Goal: Transaction & Acquisition: Download file/media

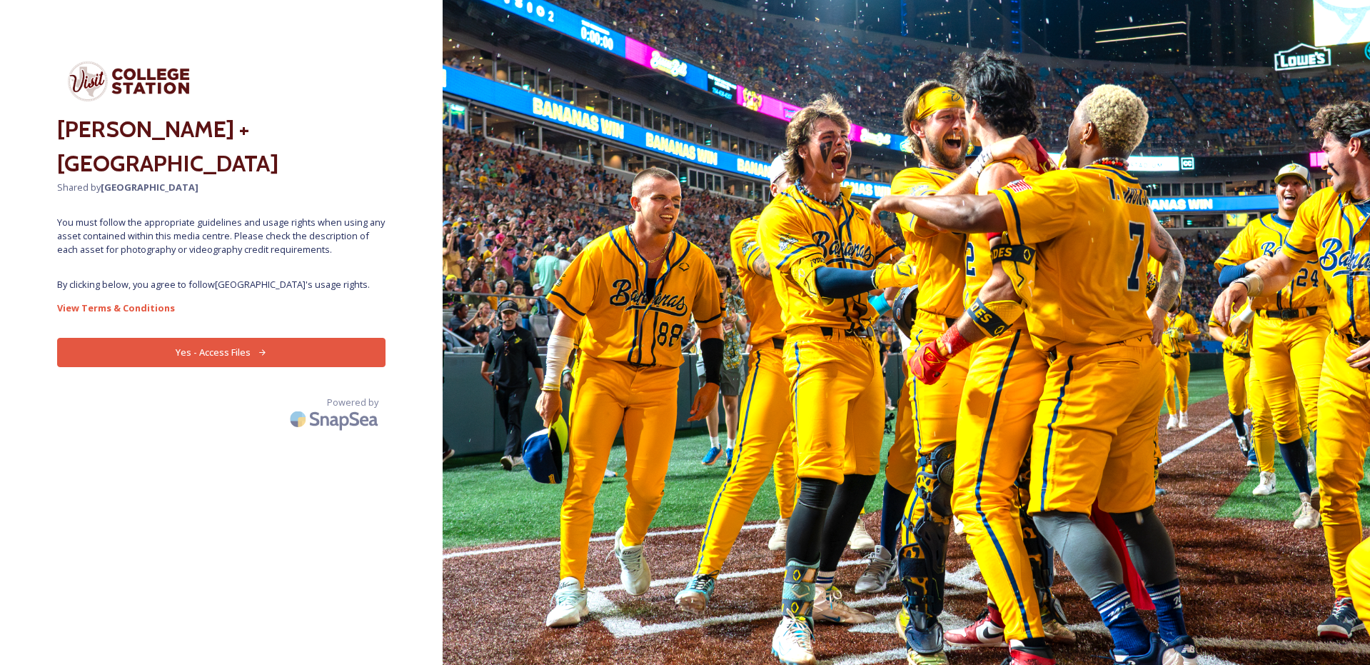
click at [253, 351] on button "Yes - Access Files" at bounding box center [221, 352] width 328 height 29
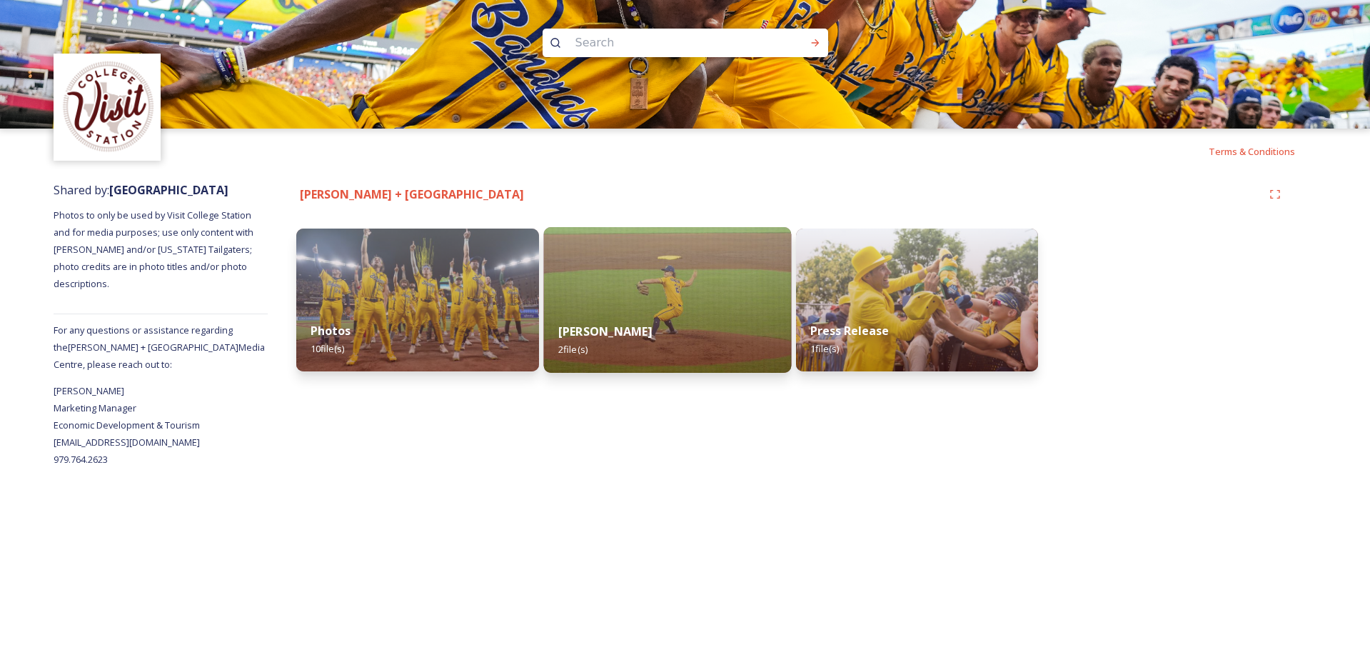
click at [679, 288] on img at bounding box center [667, 300] width 248 height 146
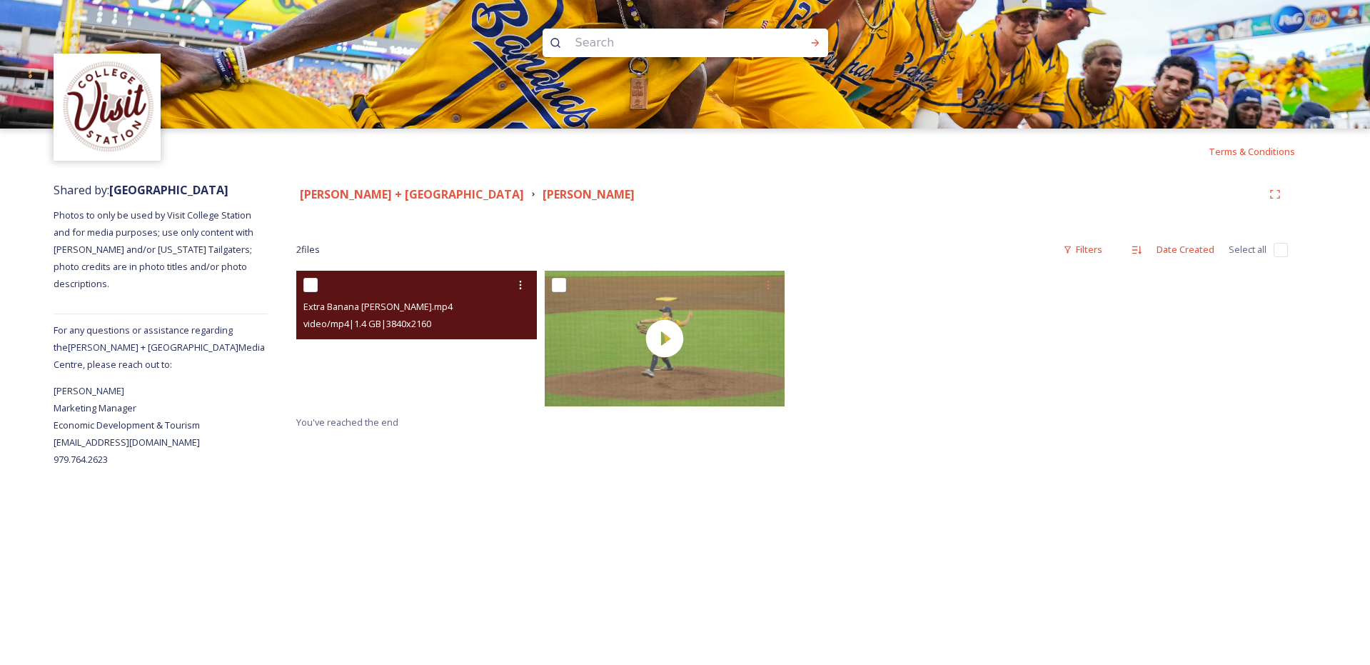
click at [426, 353] on video "Extra Banana Broll.mp4" at bounding box center [416, 339] width 241 height 136
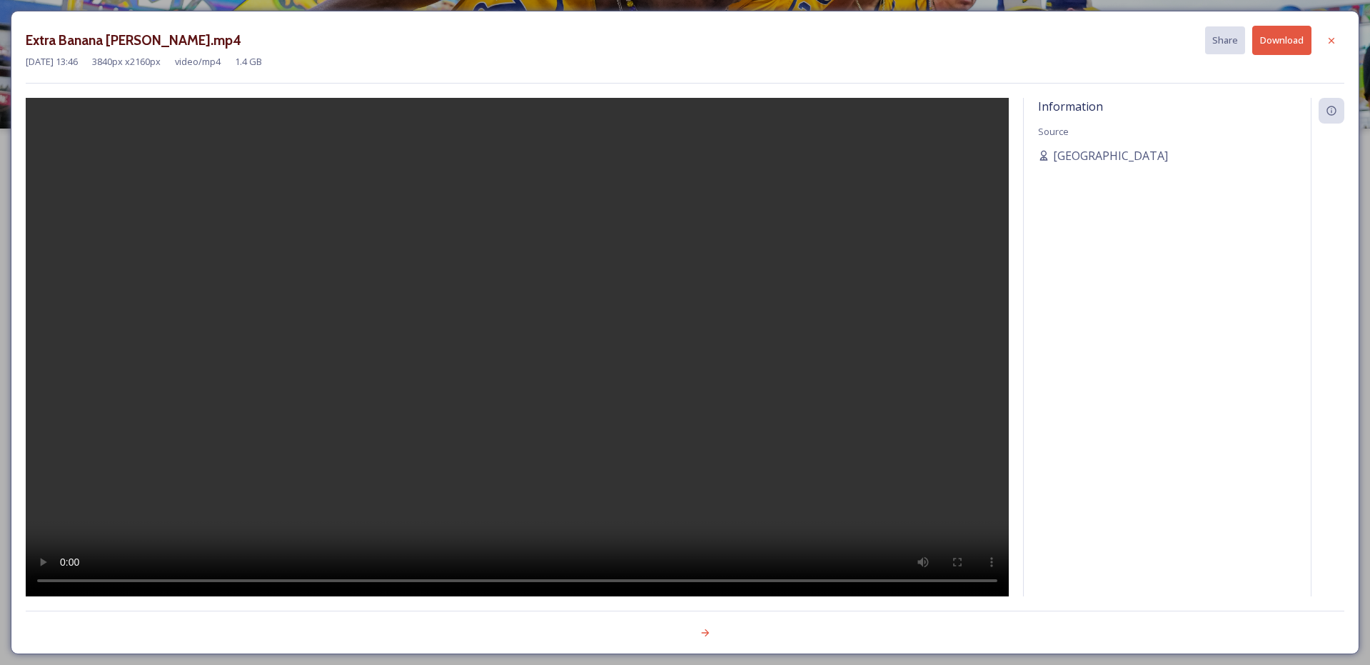
click at [523, 322] on video at bounding box center [517, 347] width 983 height 498
click at [570, 396] on video at bounding box center [517, 347] width 983 height 498
click at [1337, 35] on icon at bounding box center [1331, 40] width 11 height 11
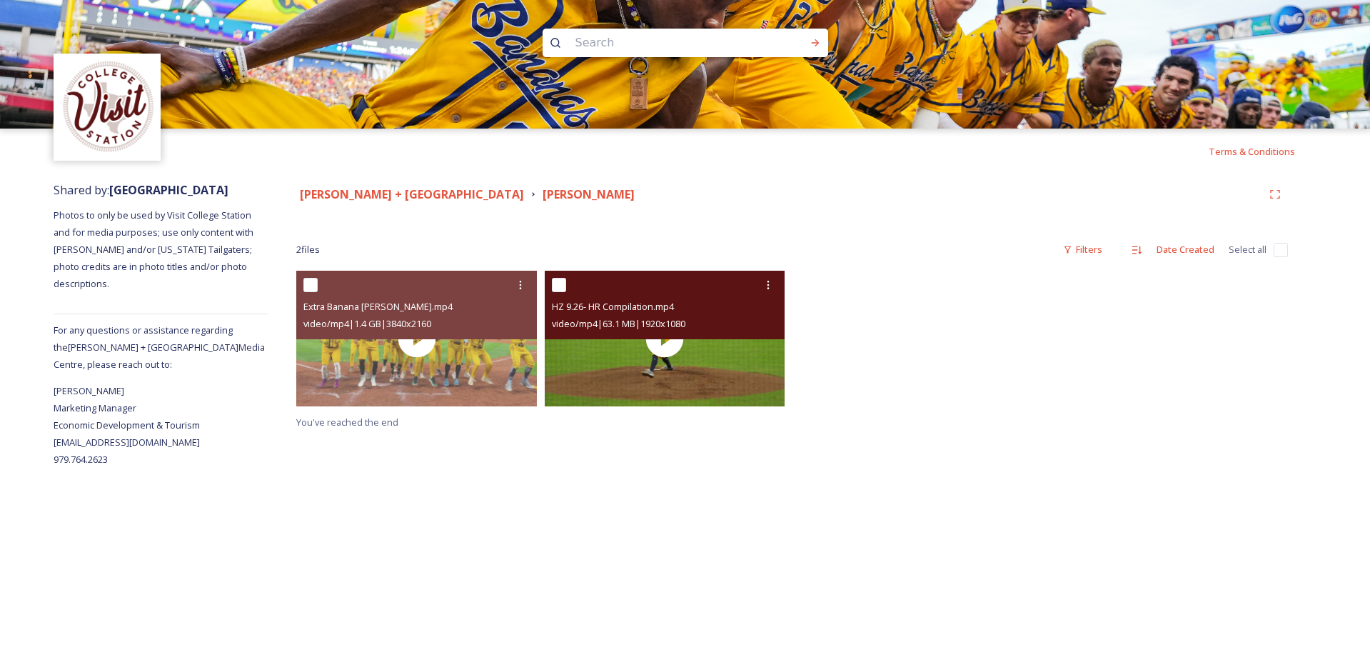
click at [684, 332] on div "HZ 9.26- HR Compilation.mp4 video/mp4 | 63.1 MB | 1920 x 1080" at bounding box center [665, 305] width 241 height 69
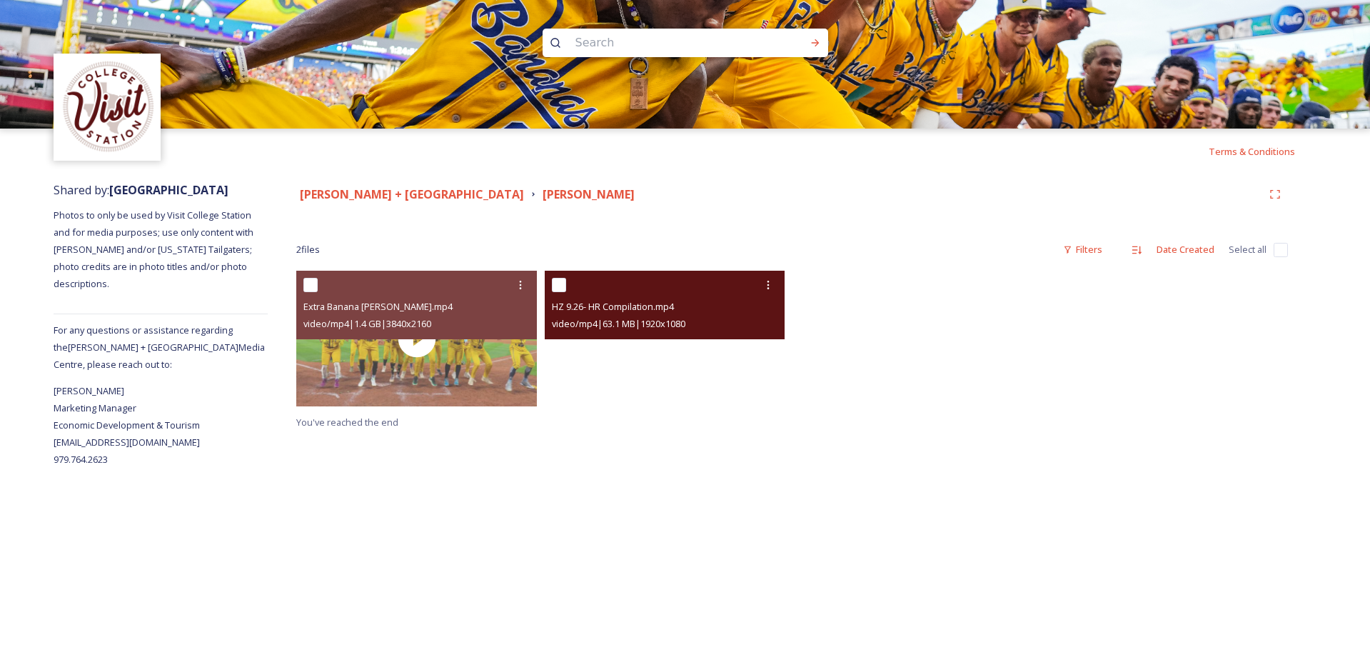
click at [663, 339] on video "HZ 9.26- HR Compilation.mp4" at bounding box center [665, 339] width 241 height 136
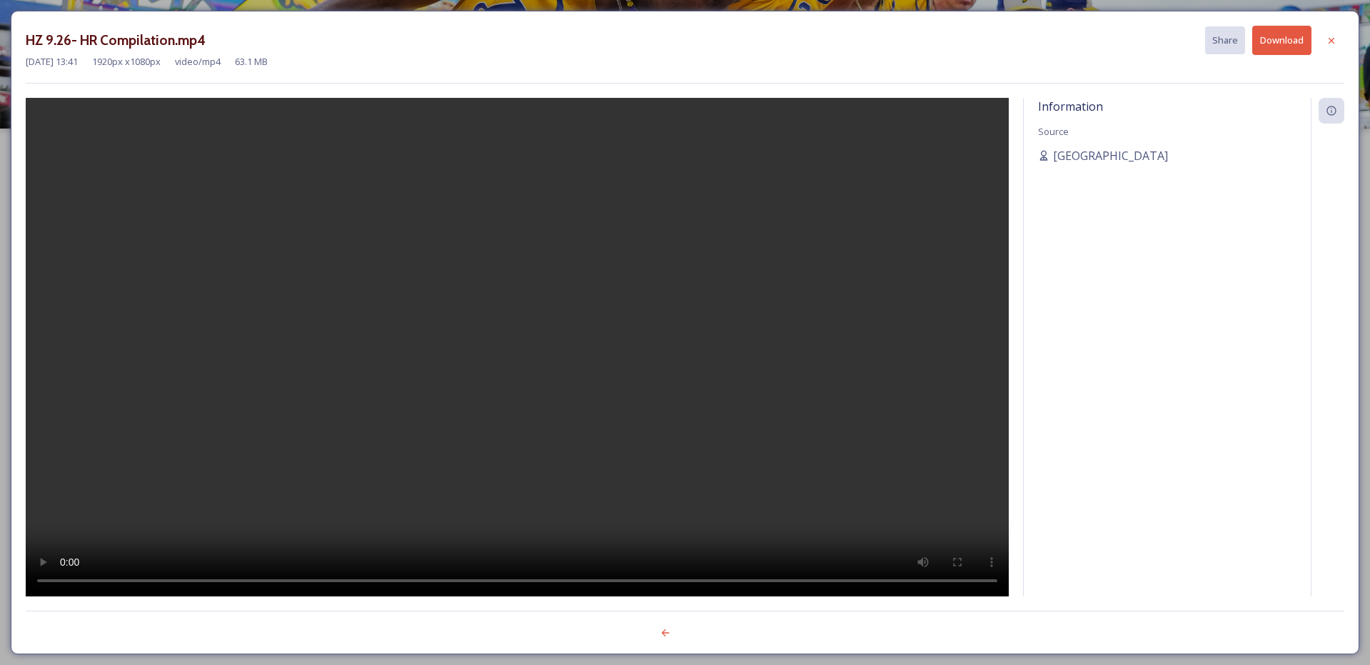
click at [422, 344] on video at bounding box center [517, 347] width 983 height 498
click at [1288, 39] on button "Download" at bounding box center [1281, 40] width 59 height 29
drag, startPoint x: 491, startPoint y: 307, endPoint x: 498, endPoint y: 311, distance: 8.6
click at [491, 307] on video at bounding box center [517, 347] width 983 height 498
